Goal: Communication & Community: Answer question/provide support

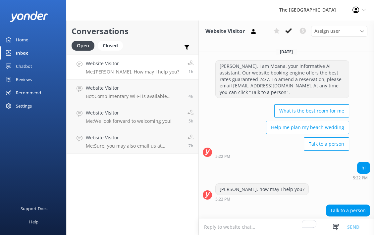
scroll to position [16, 0]
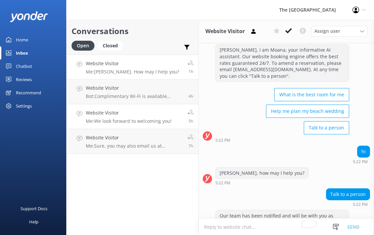
click at [140, 119] on p "Me: We look forward to welcoming you!" at bounding box center [129, 121] width 86 height 6
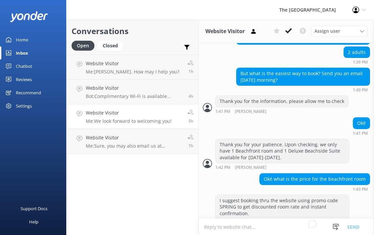
scroll to position [661, 0]
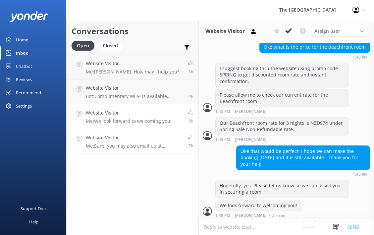
click at [131, 146] on p "Me: Sure, you may also email us at [EMAIL_ADDRESS][DOMAIN_NAME] to advise on th…" at bounding box center [134, 146] width 97 height 6
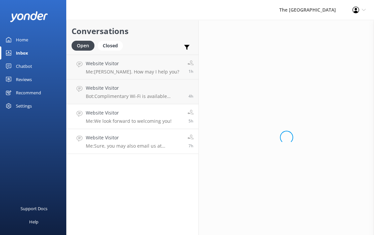
click at [131, 114] on h4 "Website Visitor" at bounding box center [129, 112] width 86 height 7
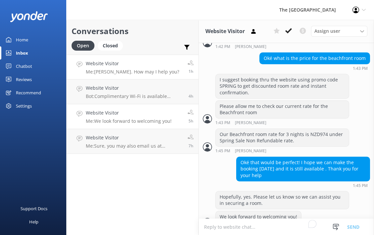
click at [118, 69] on p "Me: [PERSON_NAME]. How may I help you?" at bounding box center [132, 72] width 93 height 6
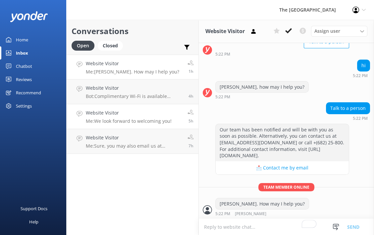
click at [112, 120] on p "Me: We look forward to welcoming you!" at bounding box center [129, 121] width 86 height 6
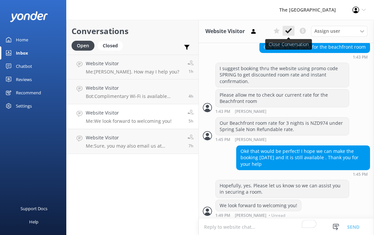
click at [291, 31] on icon at bounding box center [288, 30] width 7 height 7
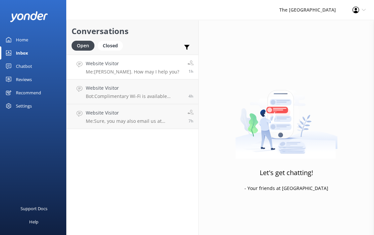
click at [134, 67] on h4 "Website Visitor" at bounding box center [132, 63] width 93 height 7
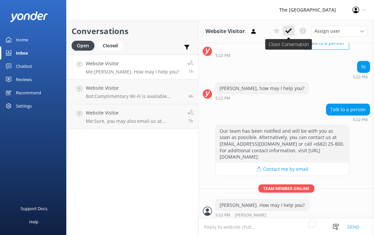
scroll to position [102, 0]
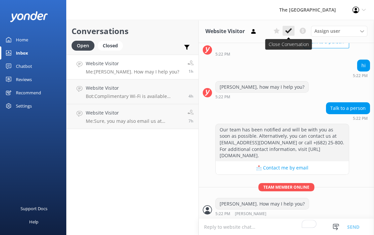
click at [289, 31] on use at bounding box center [288, 30] width 7 height 5
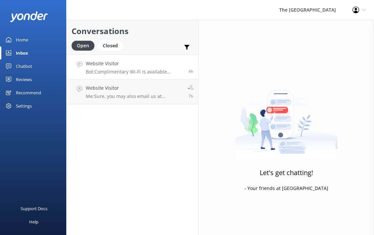
click at [151, 71] on p "Bot: Complimentary Wi-Fi is available throughout The [GEOGRAPHIC_DATA]. If you …" at bounding box center [135, 72] width 98 height 6
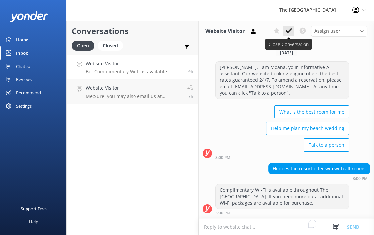
click at [288, 31] on icon at bounding box center [288, 30] width 7 height 7
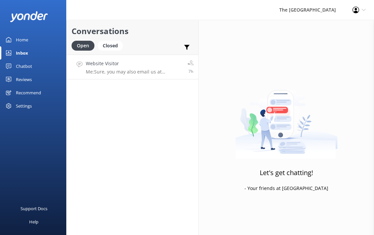
click at [125, 69] on p "Me: Sure, you may also email us at [EMAIL_ADDRESS][DOMAIN_NAME] to advise on th…" at bounding box center [134, 72] width 97 height 6
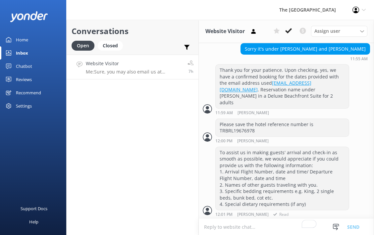
scroll to position [523, 0]
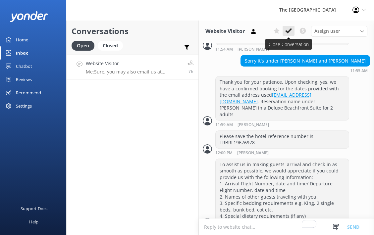
click at [288, 31] on icon at bounding box center [288, 30] width 7 height 7
